Goal: Information Seeking & Learning: Learn about a topic

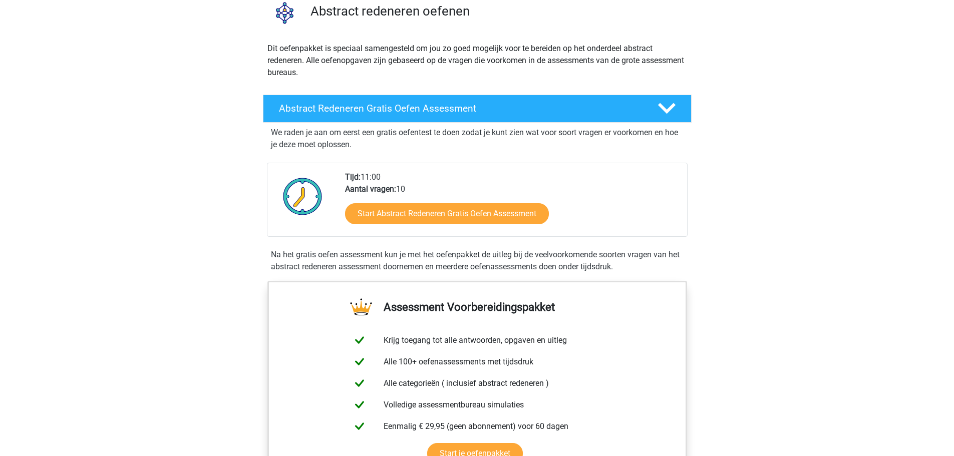
scroll to position [100, 0]
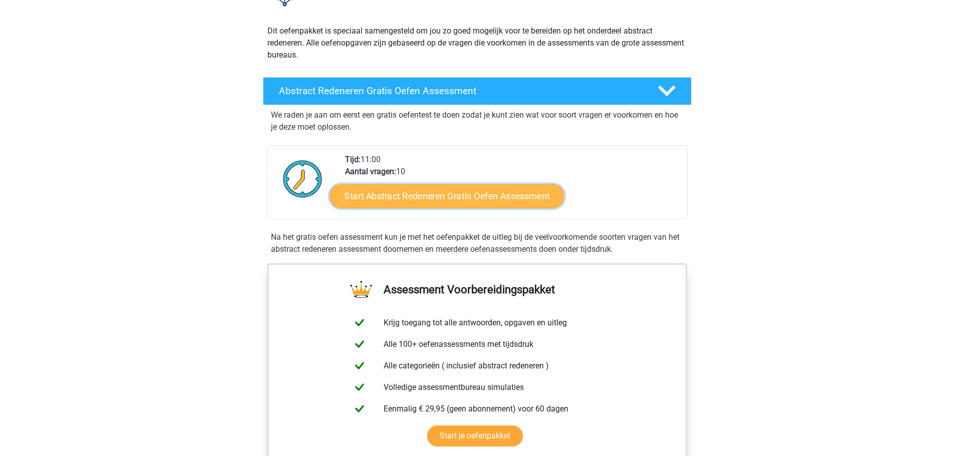
click at [436, 197] on link "Start Abstract Redeneren Gratis Oefen Assessment" at bounding box center [447, 196] width 234 height 24
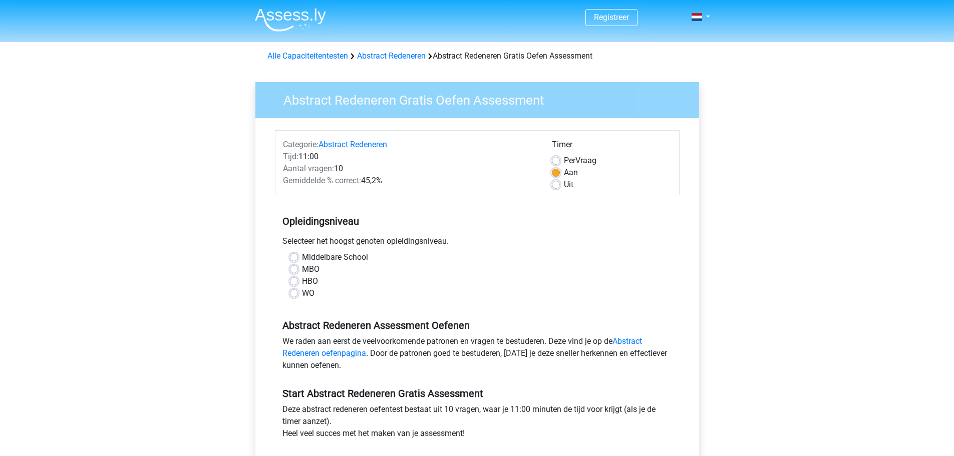
click at [298, 292] on div "WO" at bounding box center [477, 294] width 375 height 12
click at [302, 294] on label "WO" at bounding box center [308, 294] width 13 height 12
click at [296, 294] on input "WO" at bounding box center [294, 293] width 8 height 10
radio input "true"
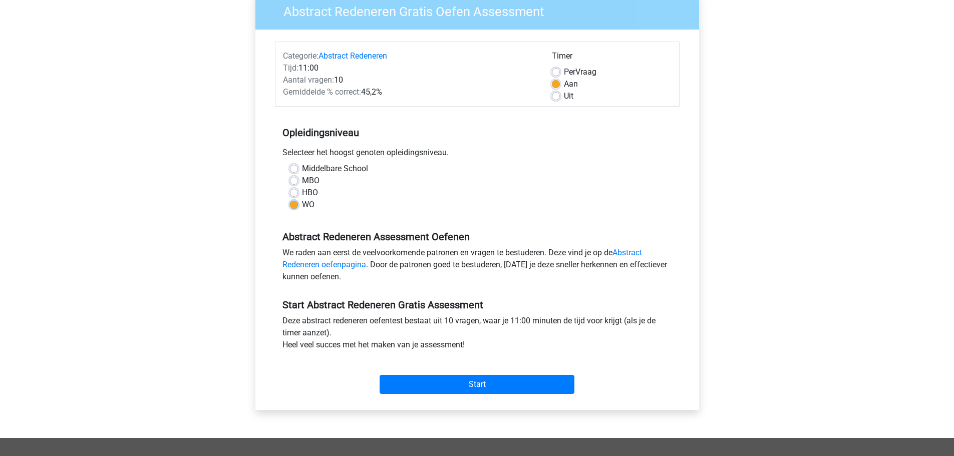
scroll to position [100, 0]
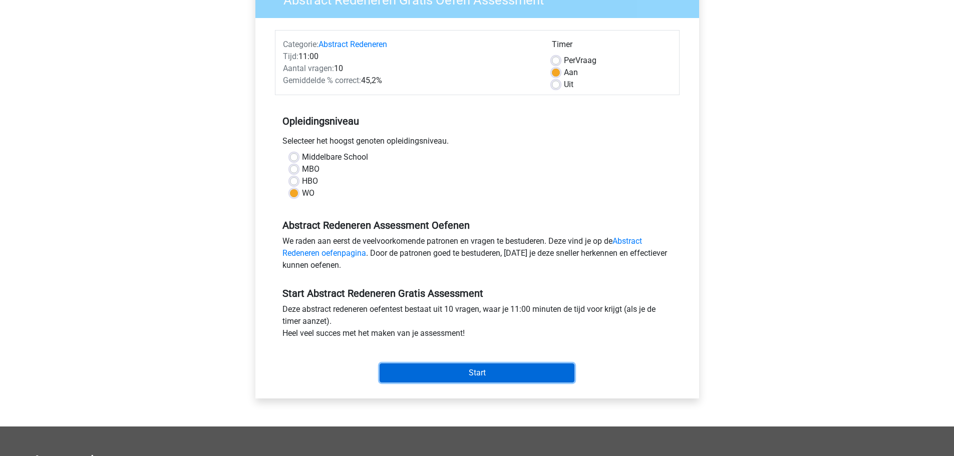
click at [483, 374] on input "Start" at bounding box center [477, 373] width 195 height 19
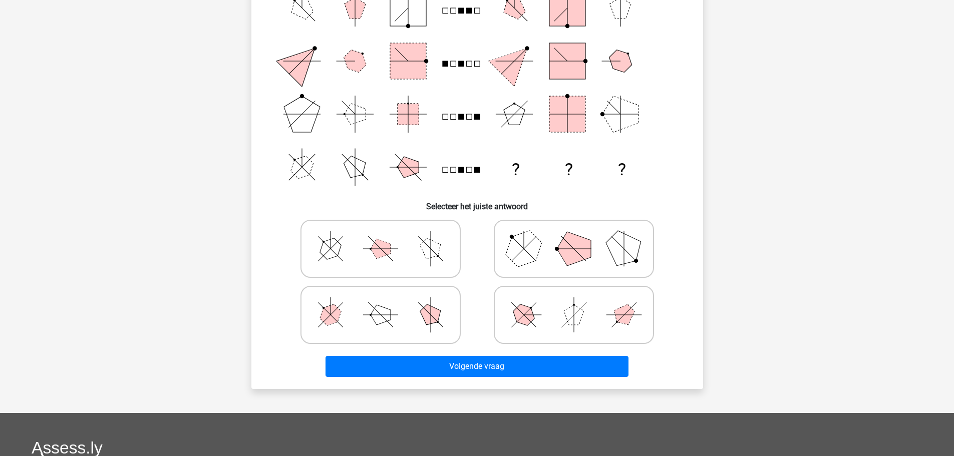
scroll to position [50, 0]
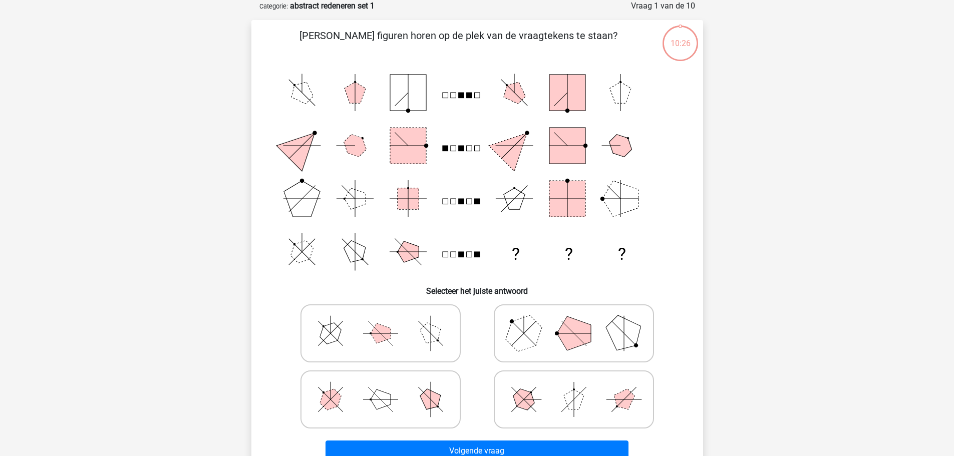
click at [555, 337] on icon at bounding box center [574, 334] width 150 height 50
click at [574, 321] on input "radio" at bounding box center [577, 318] width 7 height 7
radio input "true"
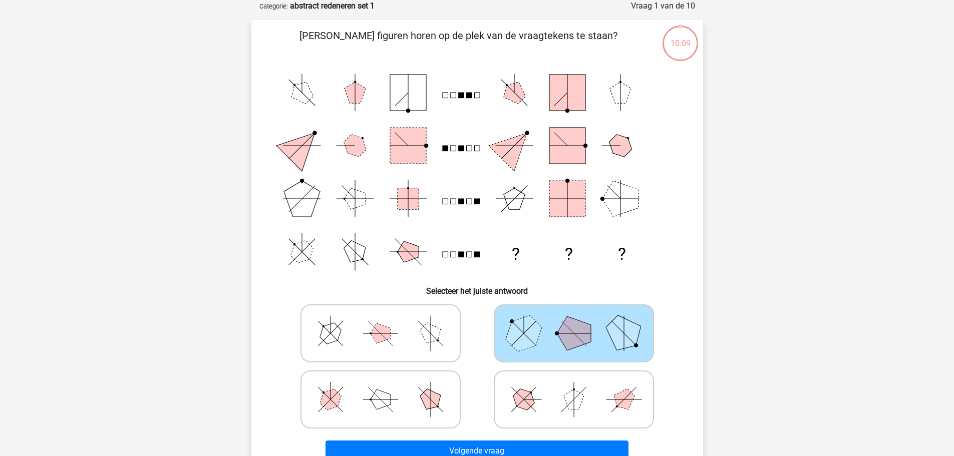
click at [378, 399] on polygon at bounding box center [381, 400] width 20 height 20
click at [381, 387] on input "radio" at bounding box center [384, 384] width 7 height 7
radio input "true"
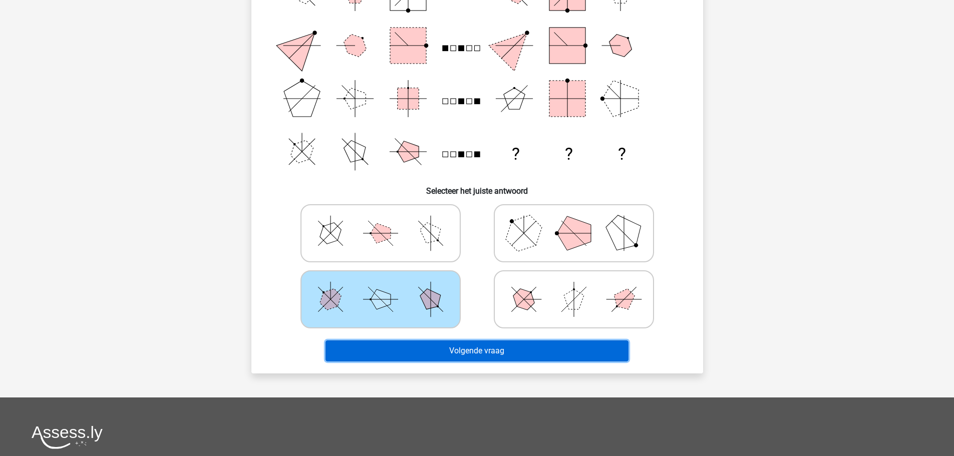
click at [506, 353] on button "Volgende vraag" at bounding box center [477, 351] width 303 height 21
